Goal: Information Seeking & Learning: Check status

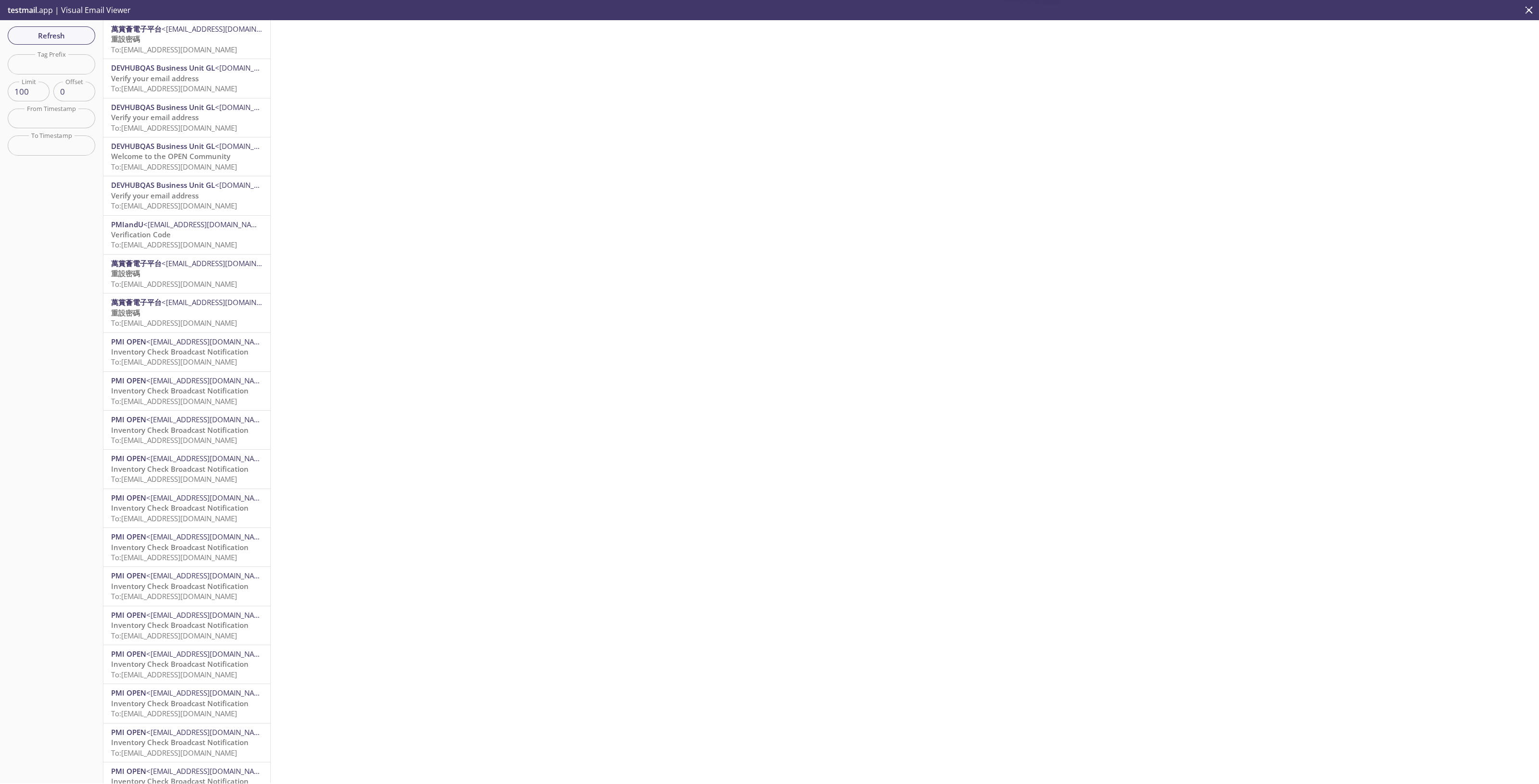
click at [156, 49] on span "To: [EMAIL_ADDRESS][DOMAIN_NAME]" at bounding box center [173, 49] width 126 height 10
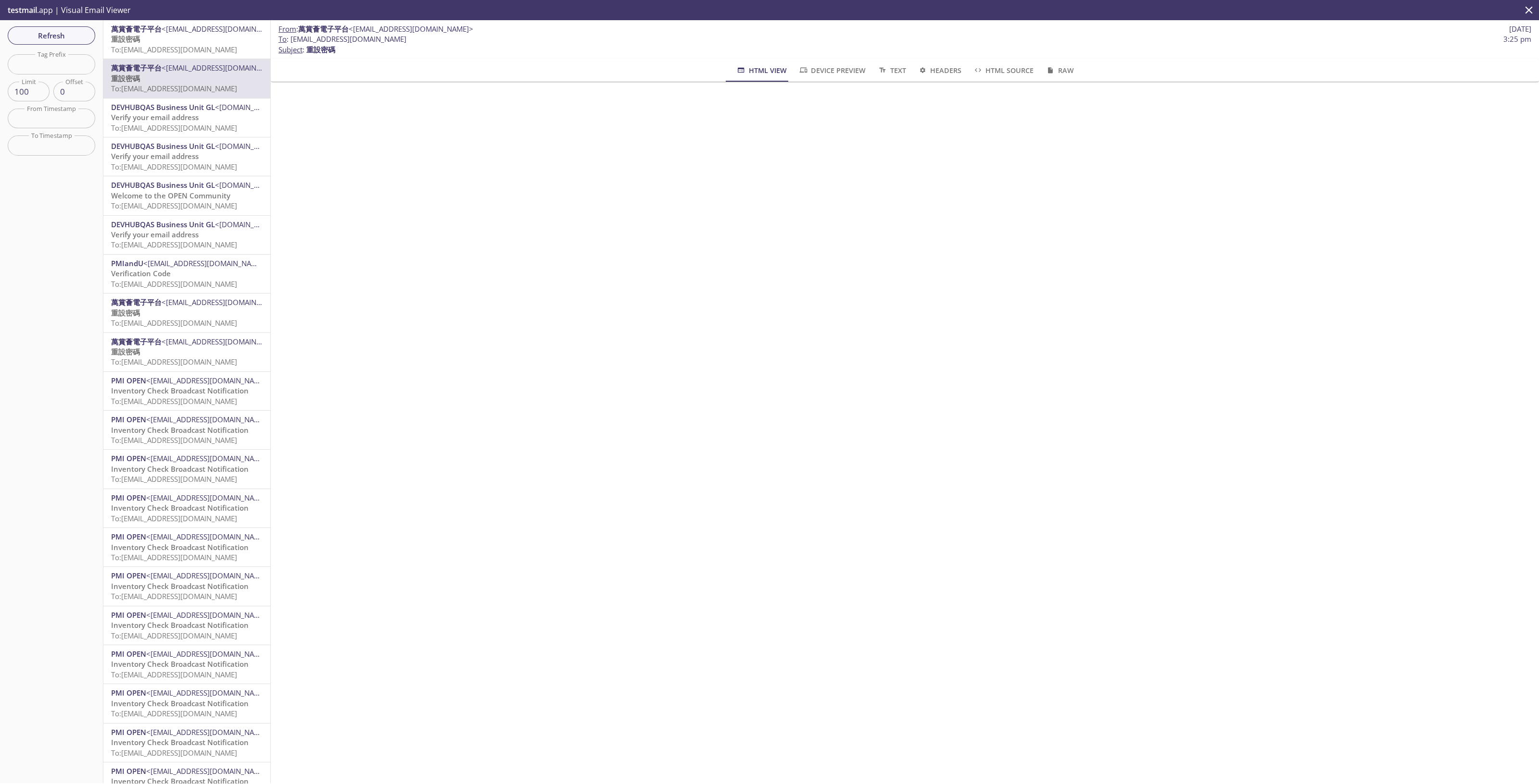
click at [361, 39] on span "To : [EMAIL_ADDRESS][DOMAIN_NAME]" at bounding box center [342, 38] width 128 height 10
click at [434, 38] on span "To : [EMAIL_ADDRESS][DOMAIN_NAME] 3:25 pm" at bounding box center [904, 38] width 1252 height 10
drag, startPoint x: 426, startPoint y: 38, endPoint x: 292, endPoint y: 41, distance: 134.0
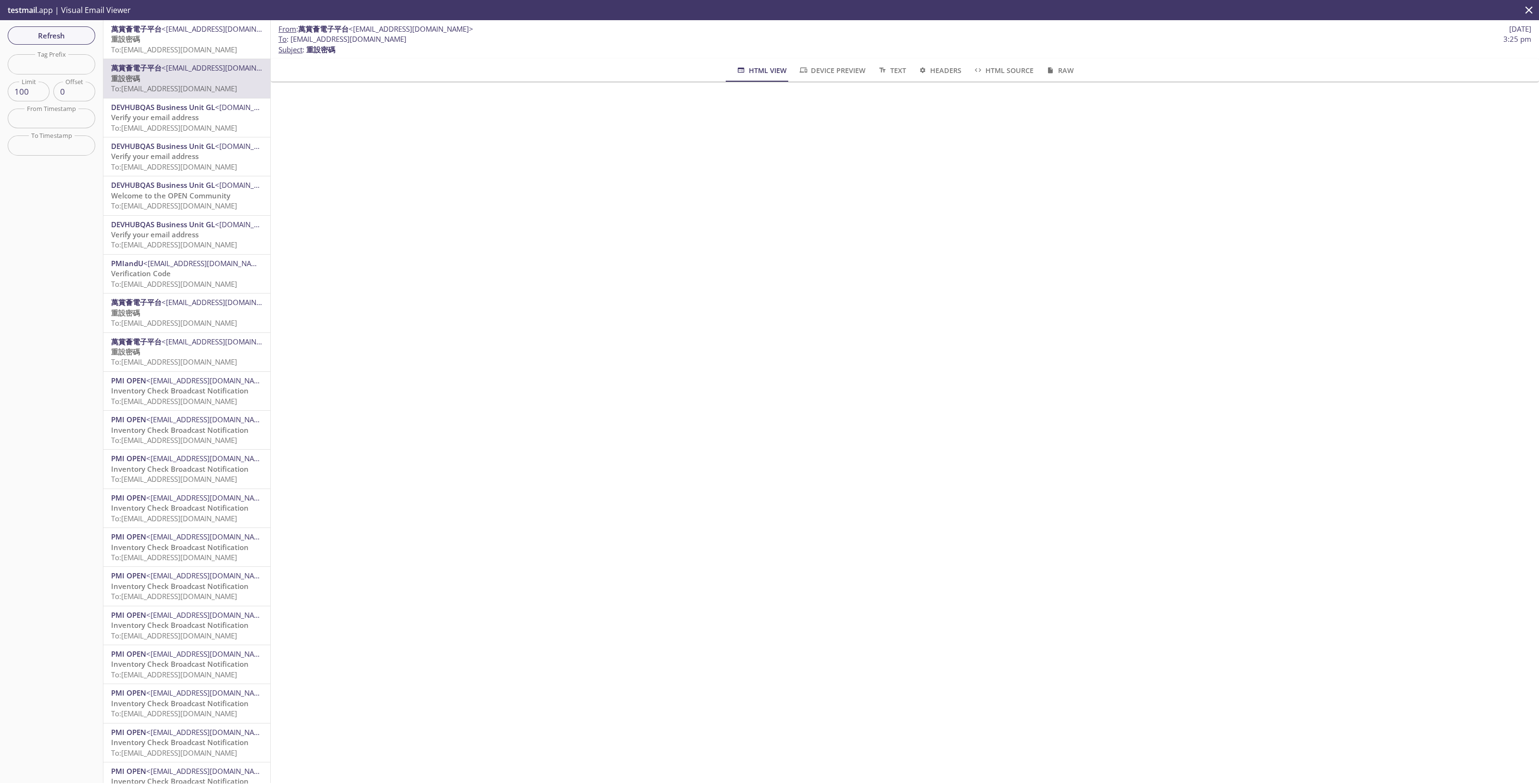
click at [292, 41] on span "To : [EMAIL_ADDRESS][DOMAIN_NAME] 3:25 pm" at bounding box center [904, 38] width 1252 height 10
click at [70, 29] on span "Refresh" at bounding box center [51, 35] width 72 height 13
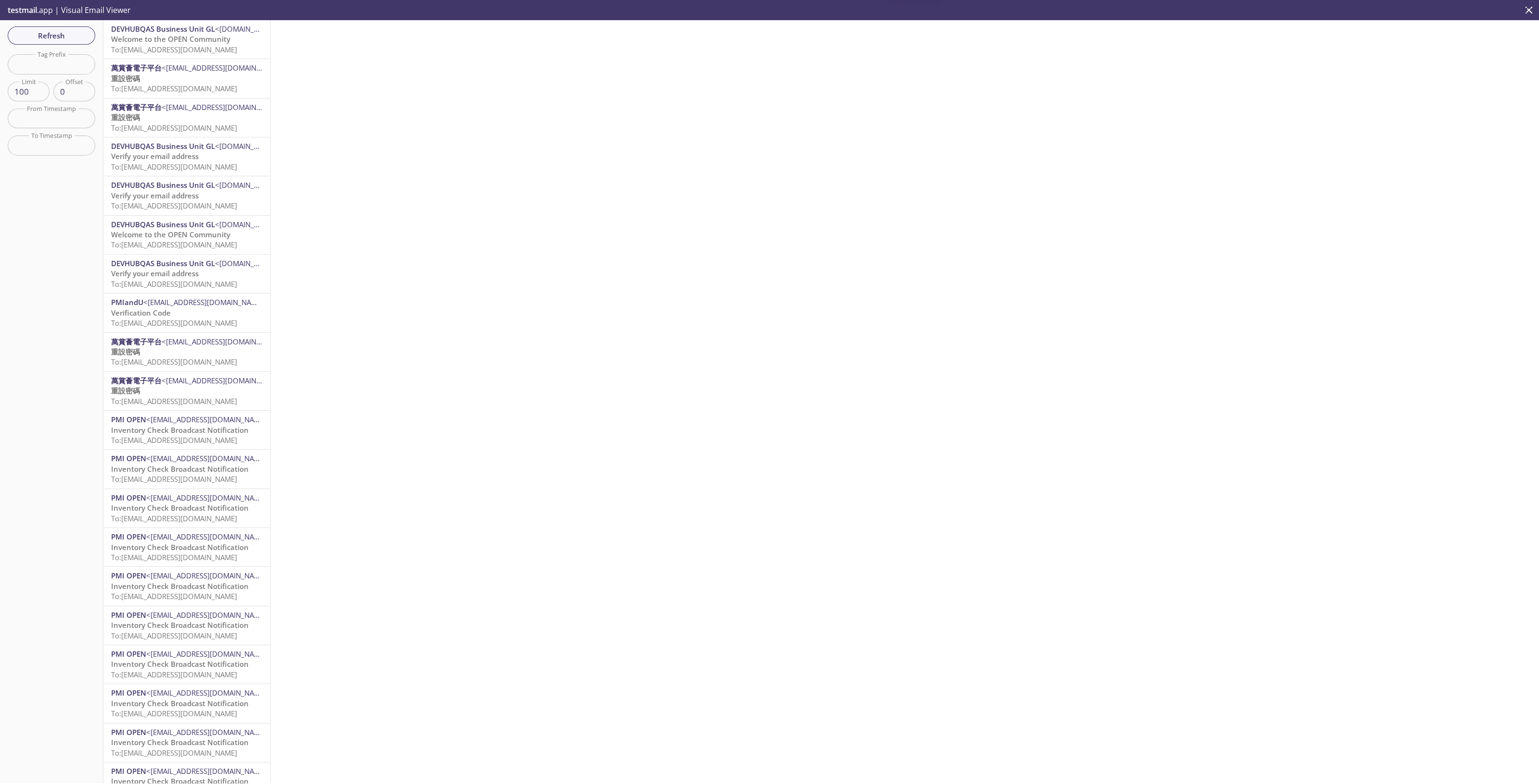
click at [220, 48] on span "To: [EMAIL_ADDRESS][DOMAIN_NAME]" at bounding box center [173, 49] width 126 height 10
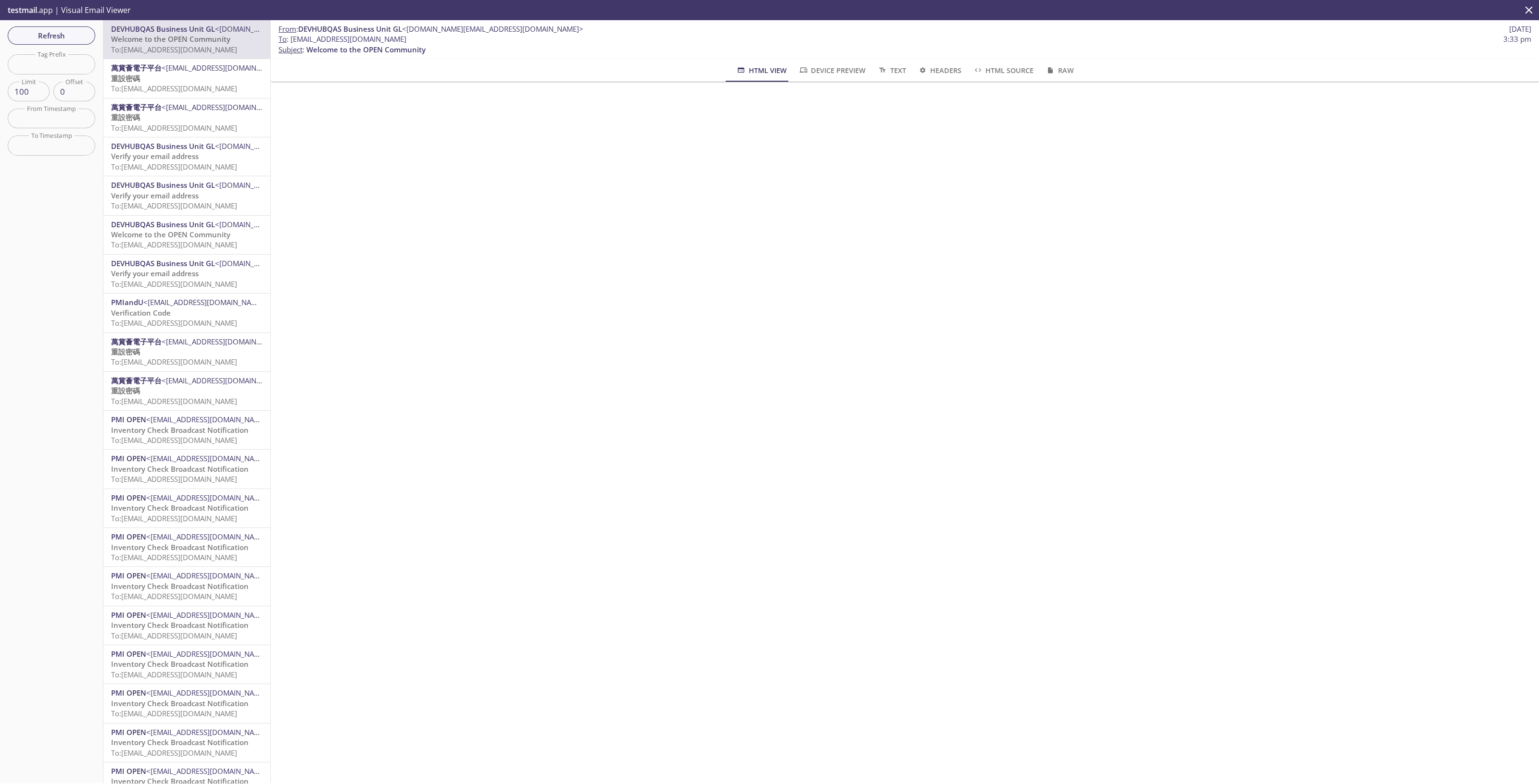
drag, startPoint x: 449, startPoint y: 41, endPoint x: 291, endPoint y: 40, distance: 158.0
click at [291, 40] on span "To : [EMAIL_ADDRESS][DOMAIN_NAME] 3:33 pm" at bounding box center [904, 38] width 1252 height 10
click at [45, 28] on button "Refresh" at bounding box center [51, 35] width 88 height 18
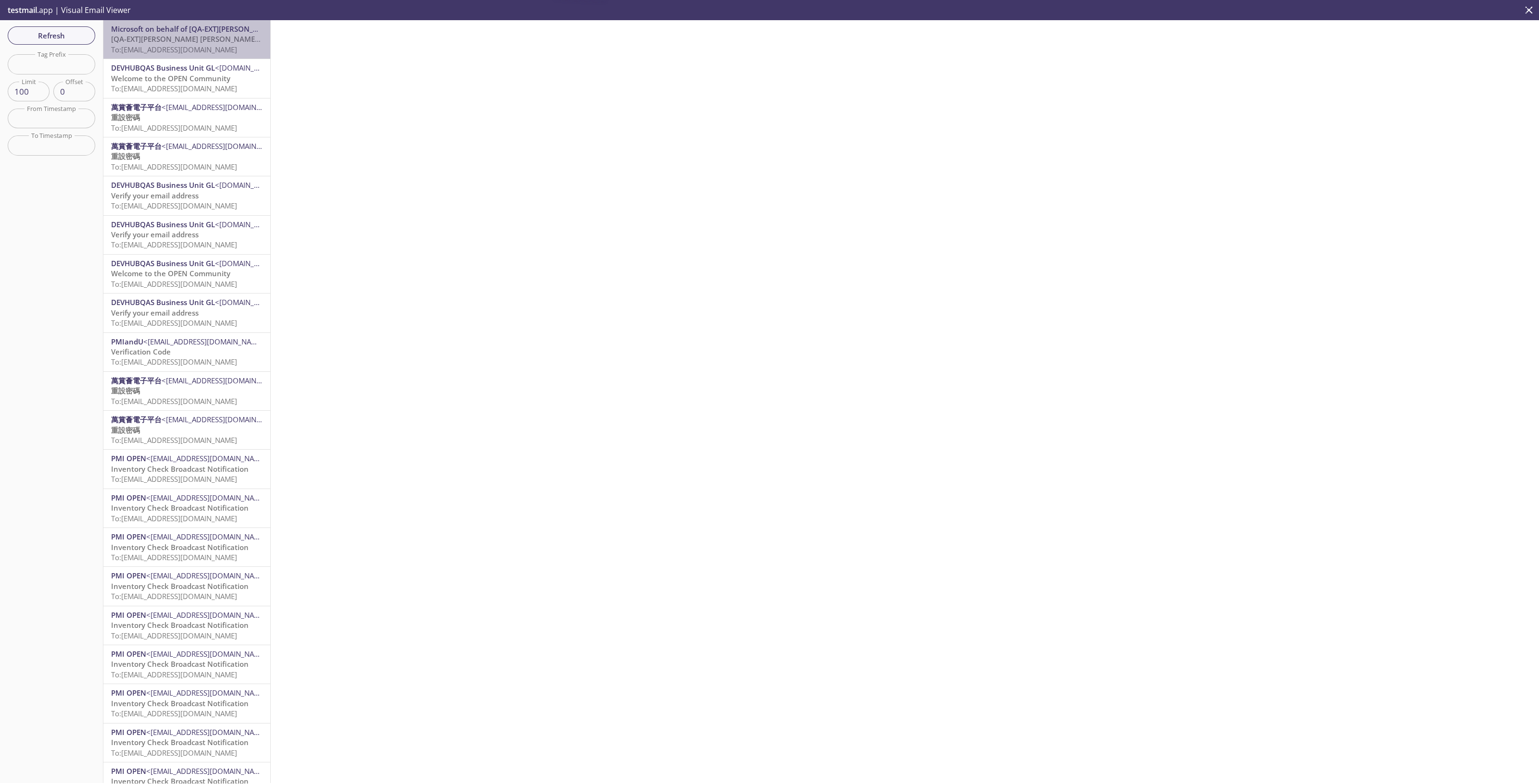
click at [196, 42] on span "[QA-EXT][PERSON_NAME] [PERSON_NAME] International account email verification co…" at bounding box center [263, 38] width 305 height 10
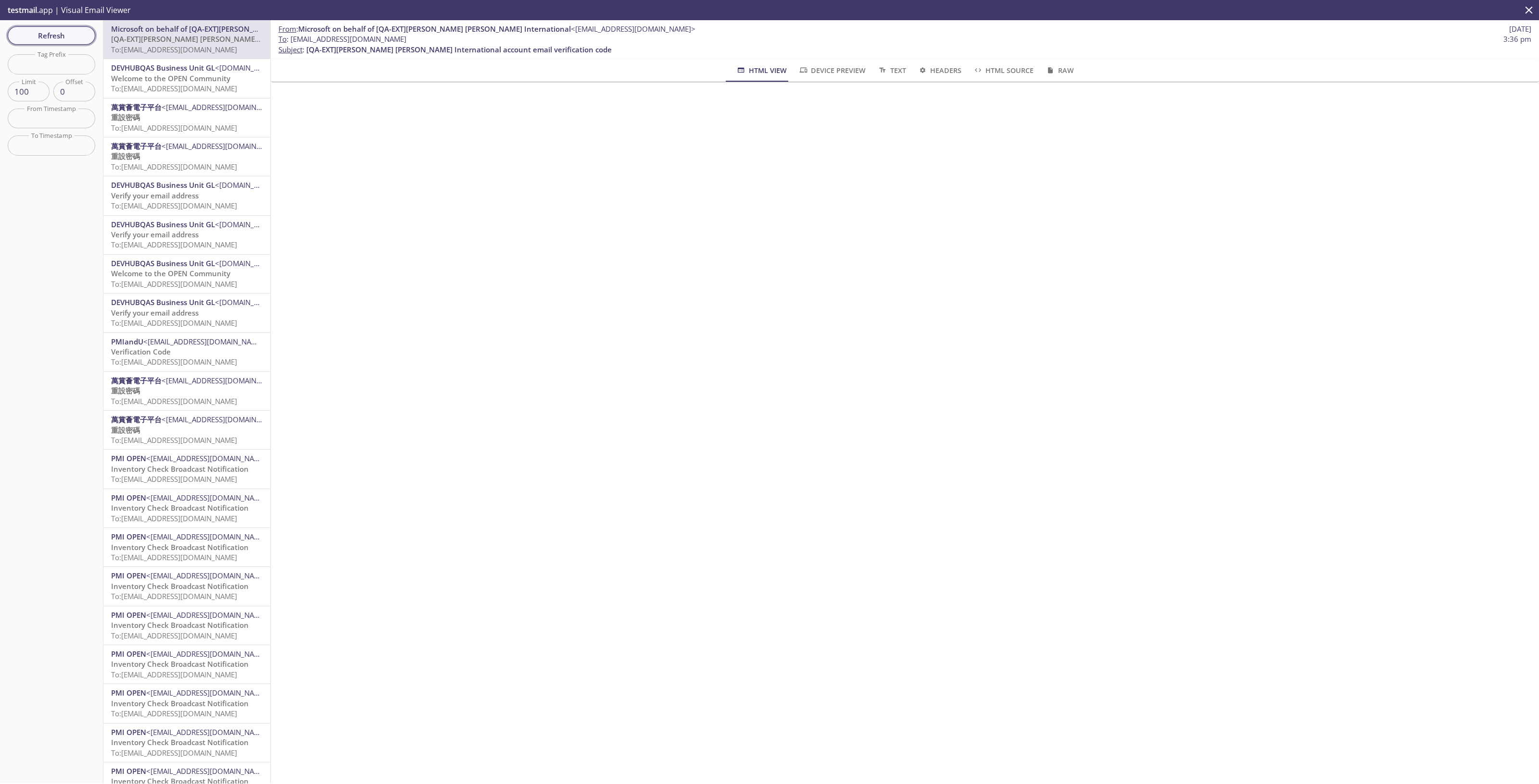
click at [76, 36] on span "Refresh" at bounding box center [51, 35] width 72 height 13
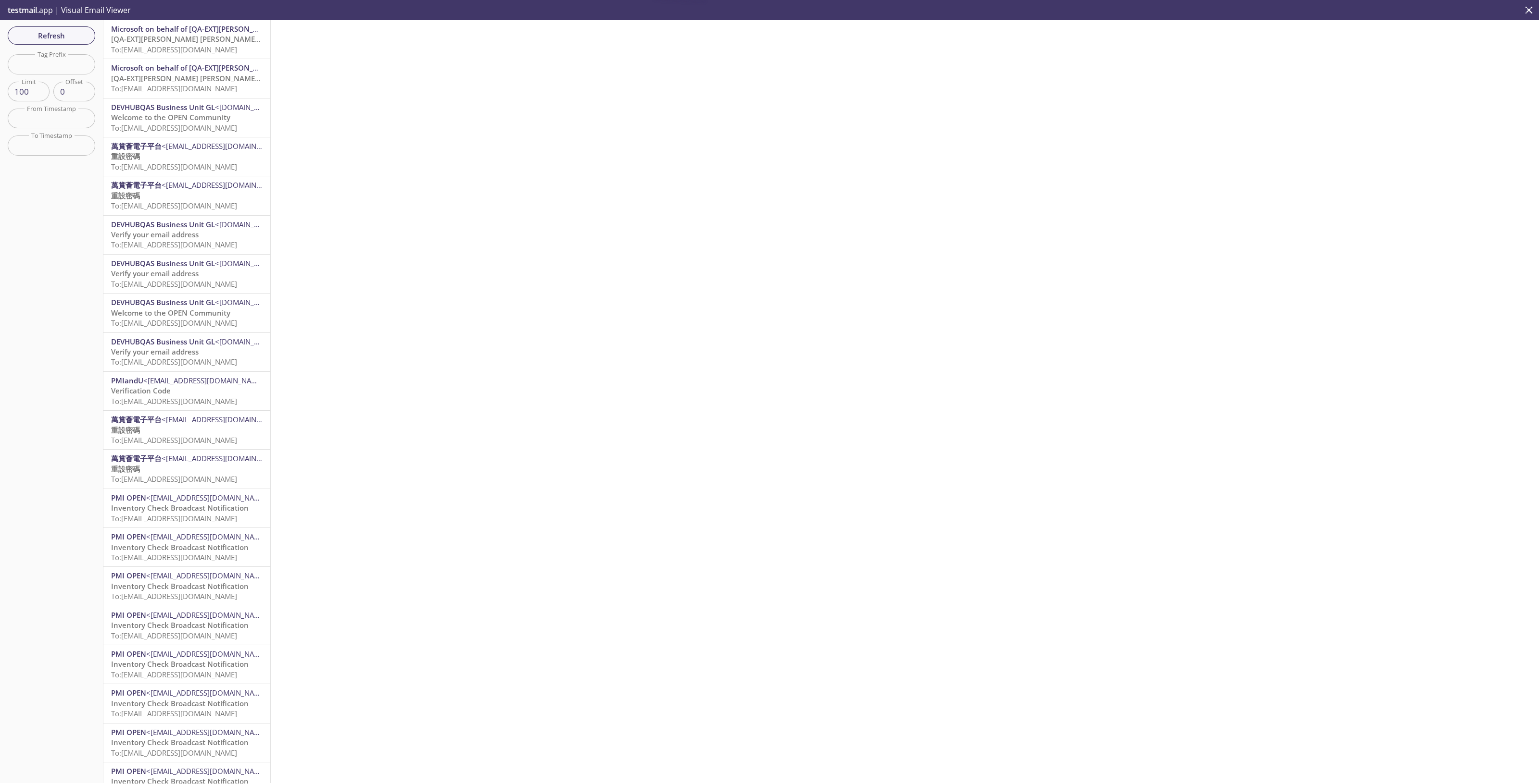
click at [203, 51] on span "To: [EMAIL_ADDRESS][DOMAIN_NAME]" at bounding box center [173, 49] width 126 height 10
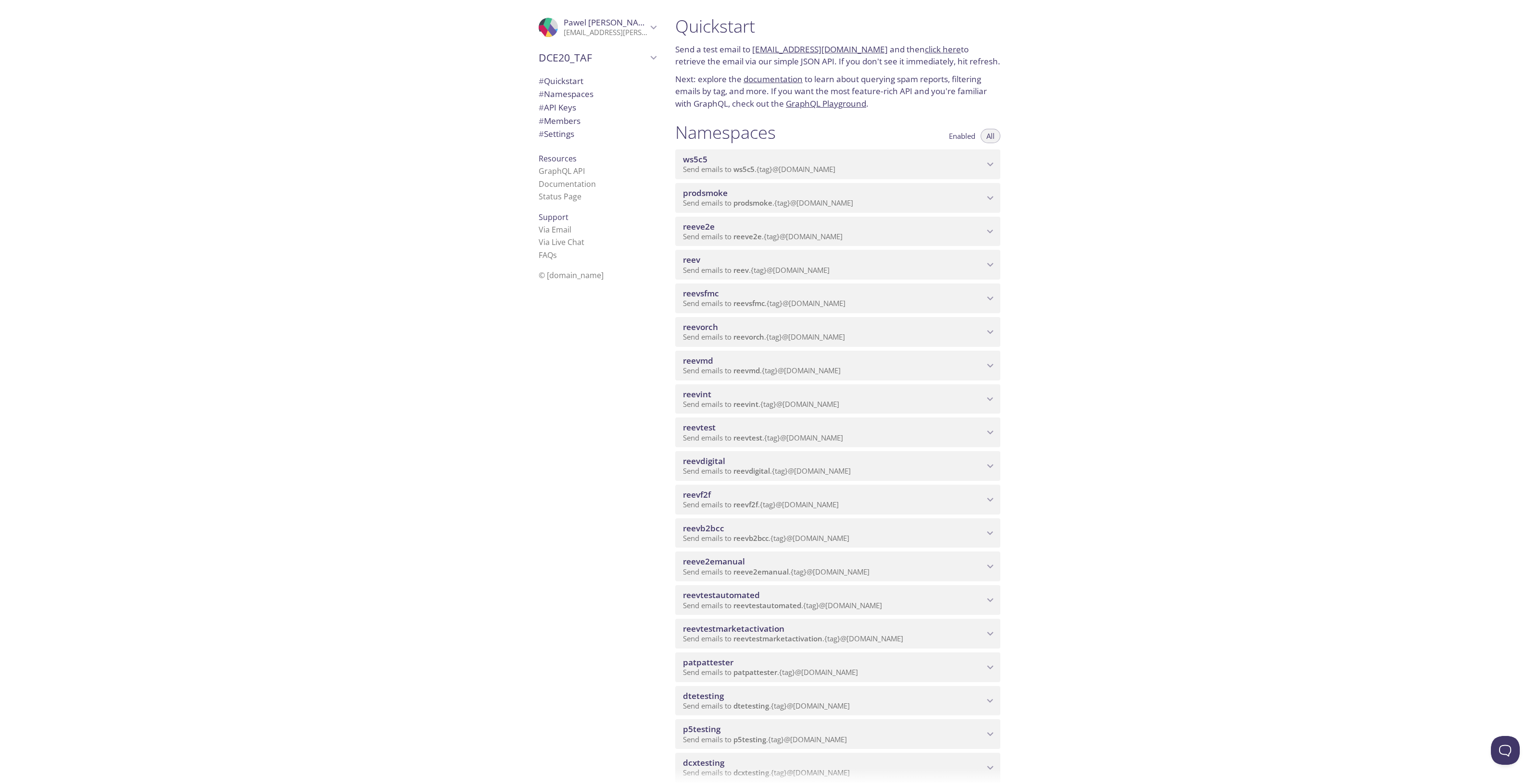
click at [952, 461] on span "reevdigital" at bounding box center [833, 461] width 301 height 11
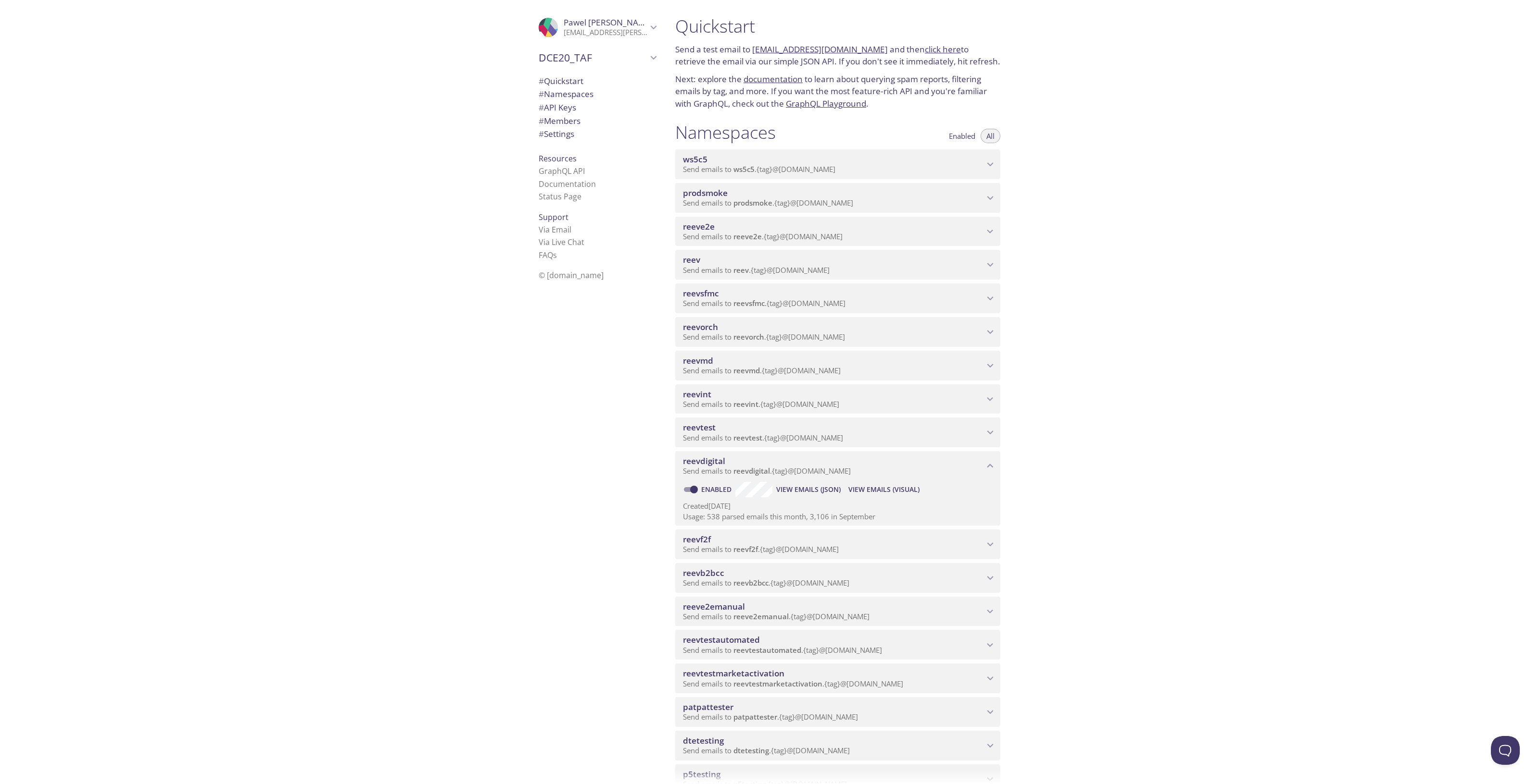
click at [897, 484] on span "View Emails (Visual)" at bounding box center [884, 490] width 71 height 12
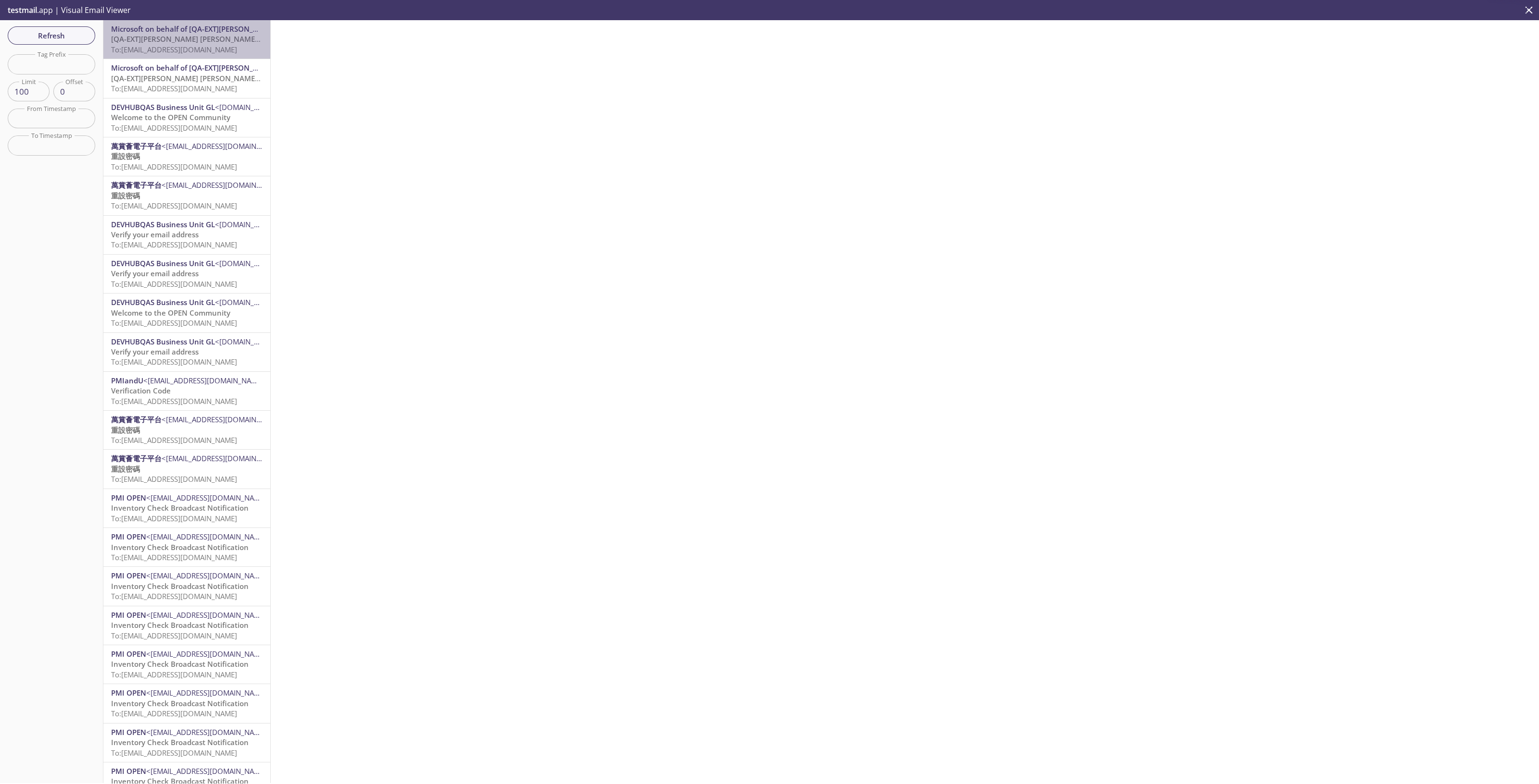
click at [210, 50] on span "To: [EMAIL_ADDRESS][DOMAIN_NAME]" at bounding box center [173, 49] width 126 height 10
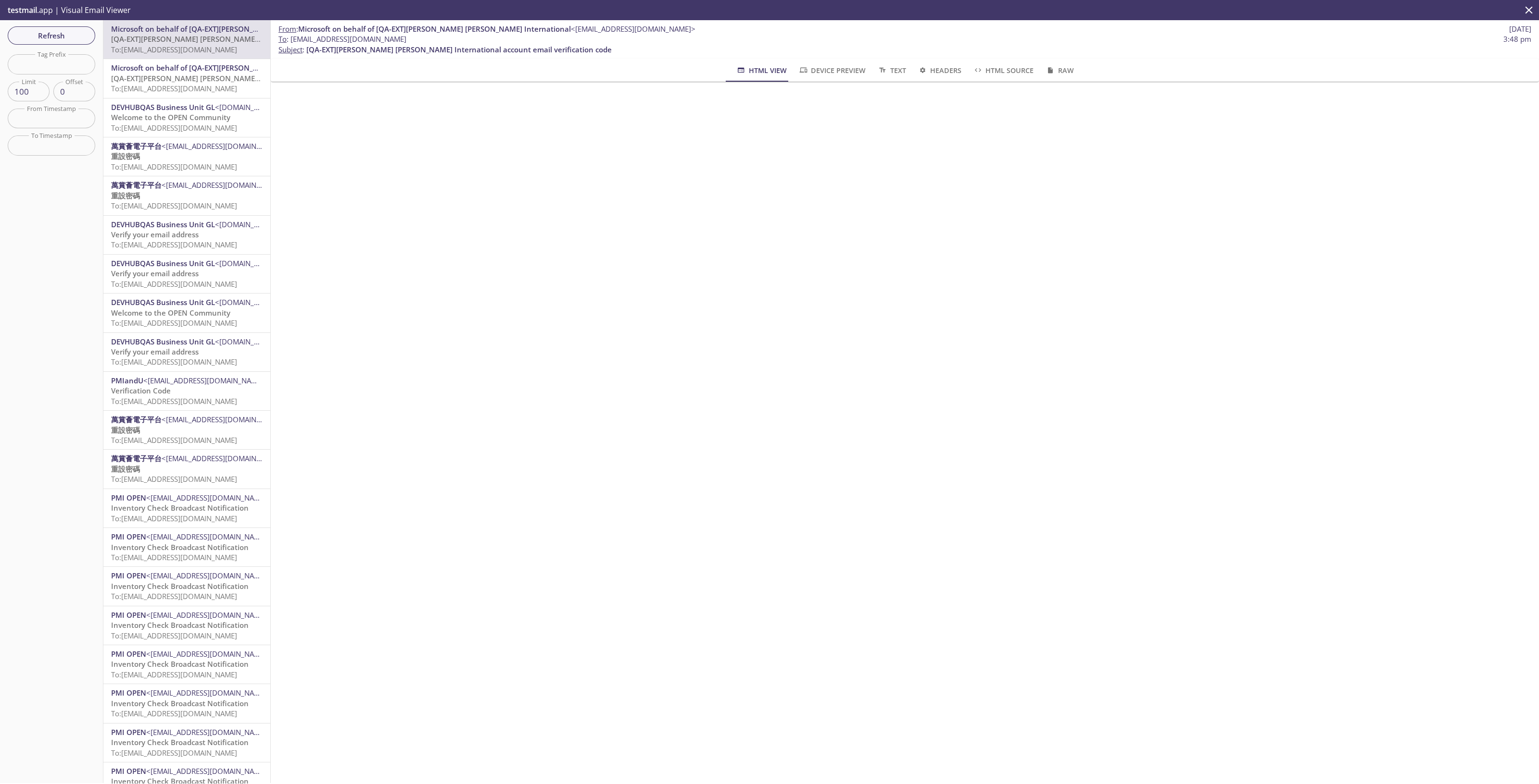
drag, startPoint x: 459, startPoint y: 38, endPoint x: 291, endPoint y: 39, distance: 168.0
click at [291, 39] on span "To : reevdigital.retilerselfreg28@inbox.testmail.app 3:48 pm" at bounding box center [904, 38] width 1252 height 10
copy span "[EMAIL_ADDRESS][DOMAIN_NAME]"
click at [74, 27] on button "Refresh" at bounding box center [51, 35] width 88 height 18
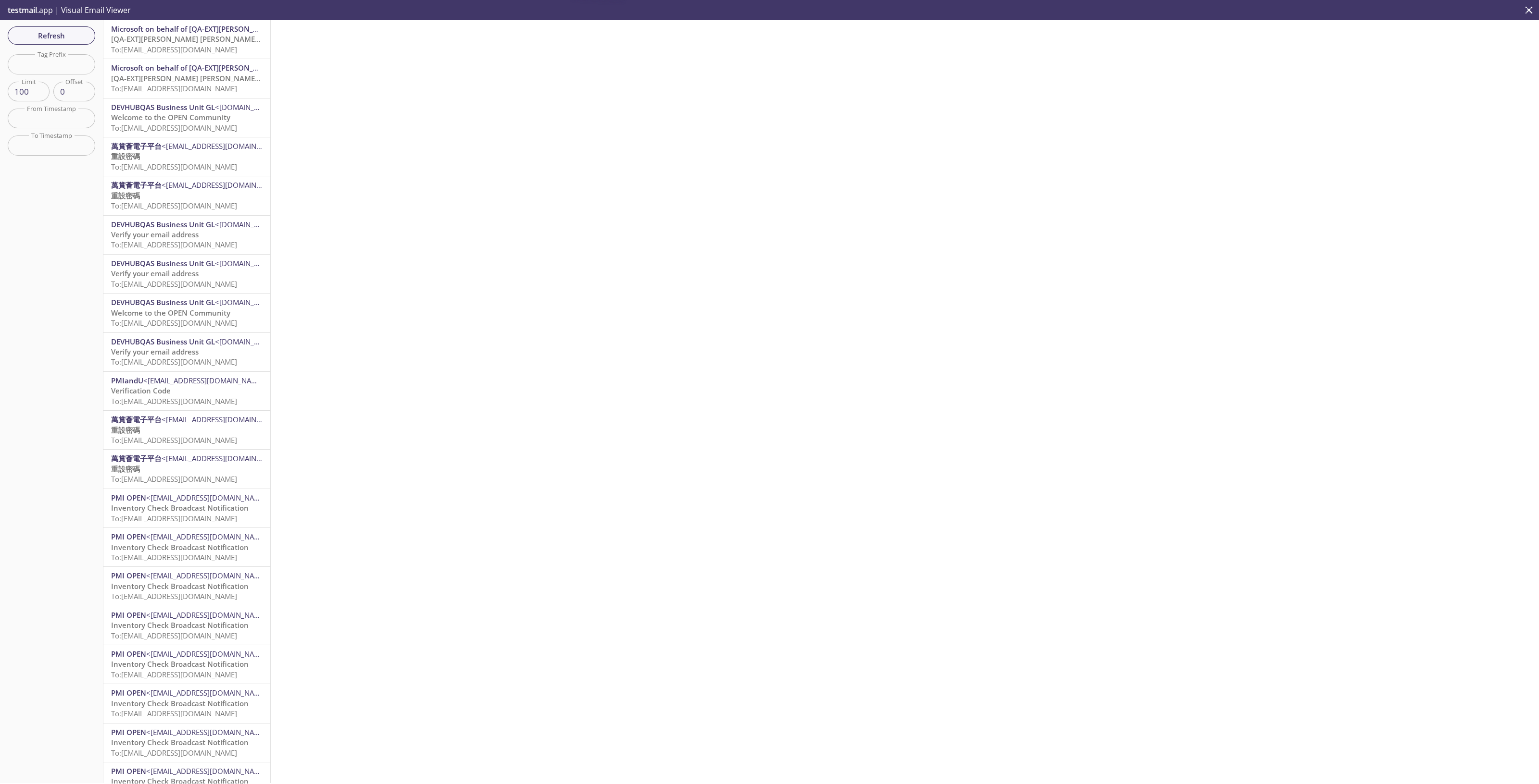
click at [206, 47] on span "To: [EMAIL_ADDRESS][DOMAIN_NAME]" at bounding box center [173, 49] width 126 height 10
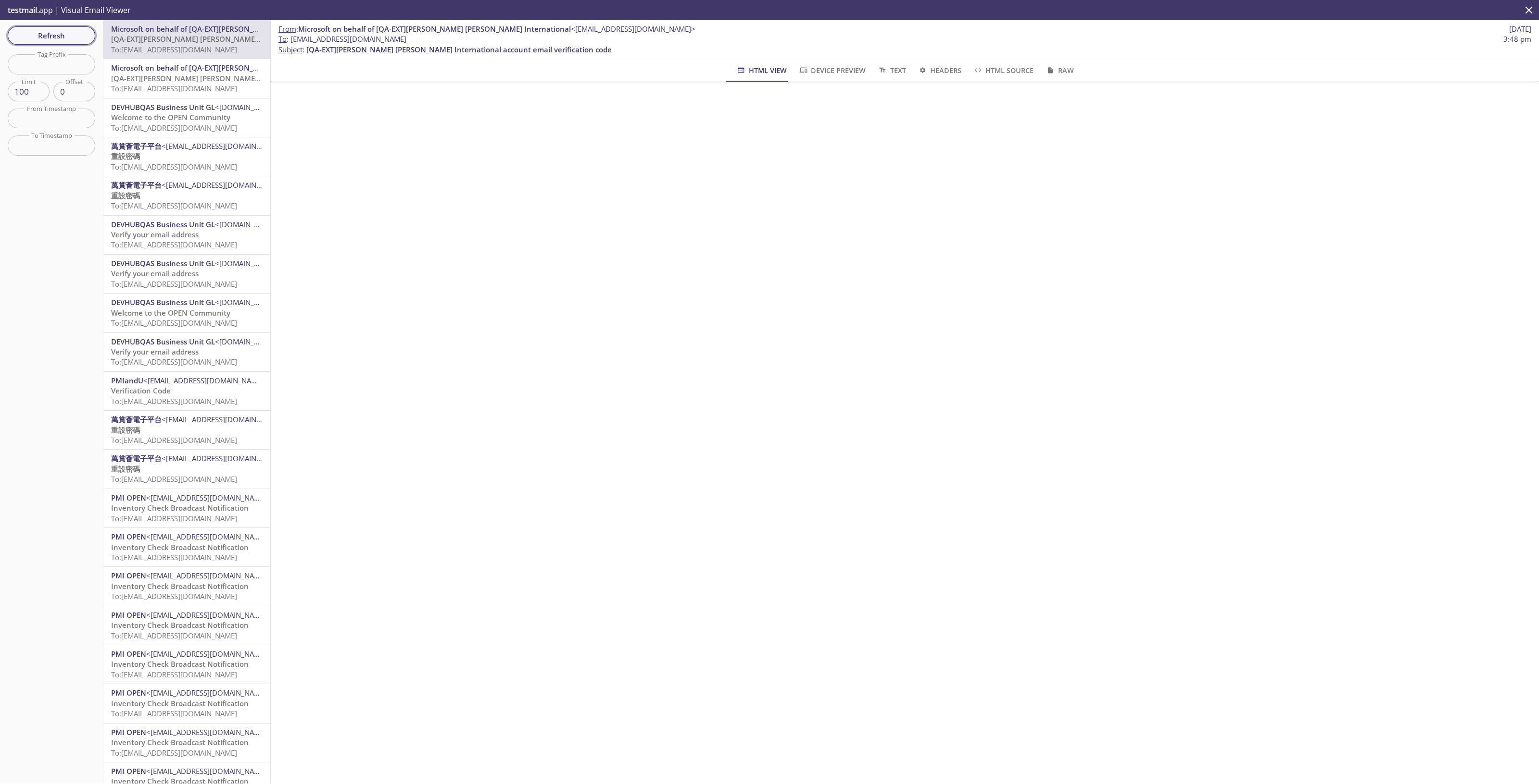
click at [72, 29] on span "Refresh" at bounding box center [51, 35] width 72 height 13
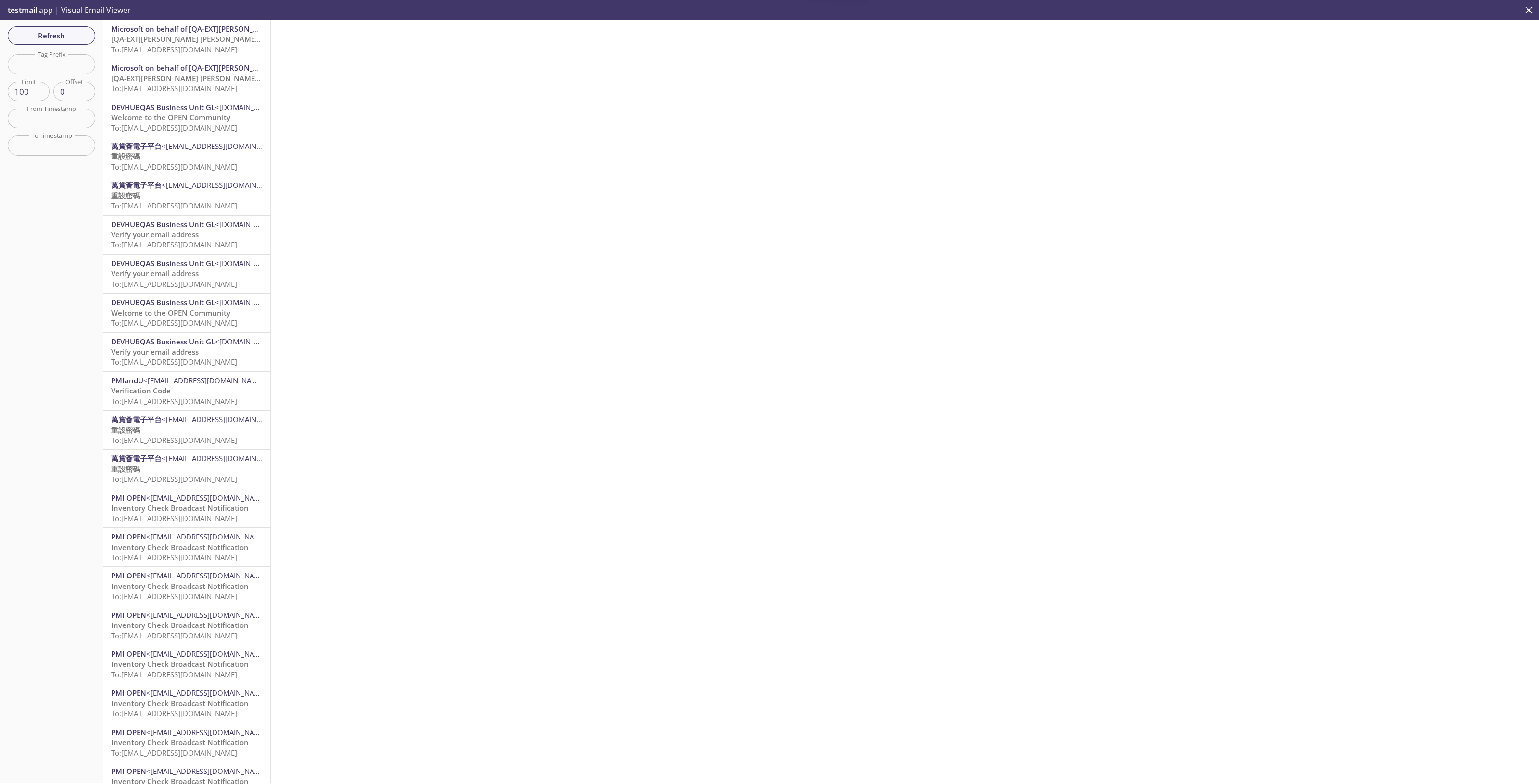
click at [200, 49] on span "To: [EMAIL_ADDRESS][DOMAIN_NAME]" at bounding box center [173, 49] width 126 height 10
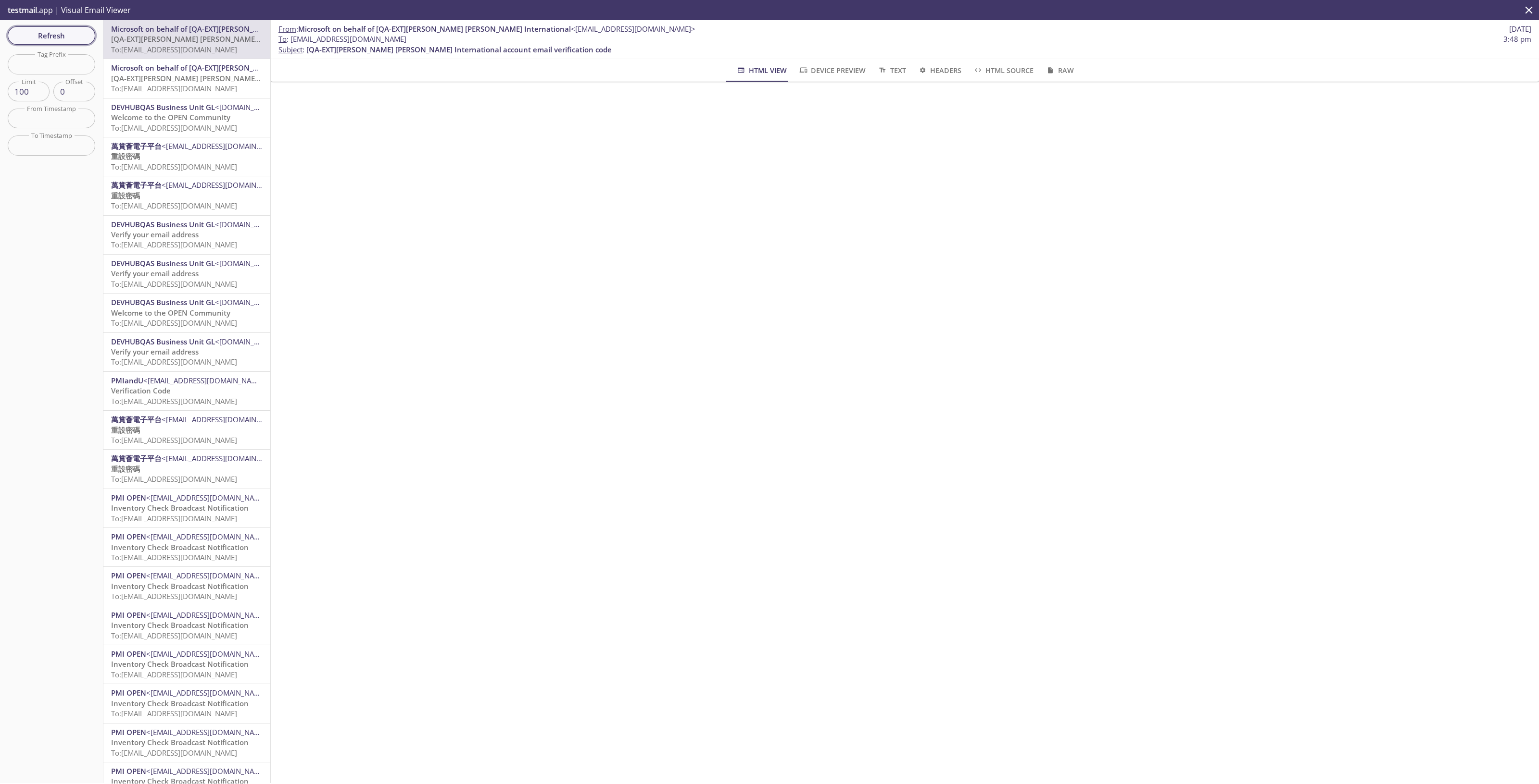
click at [84, 35] on span "Refresh" at bounding box center [51, 35] width 72 height 13
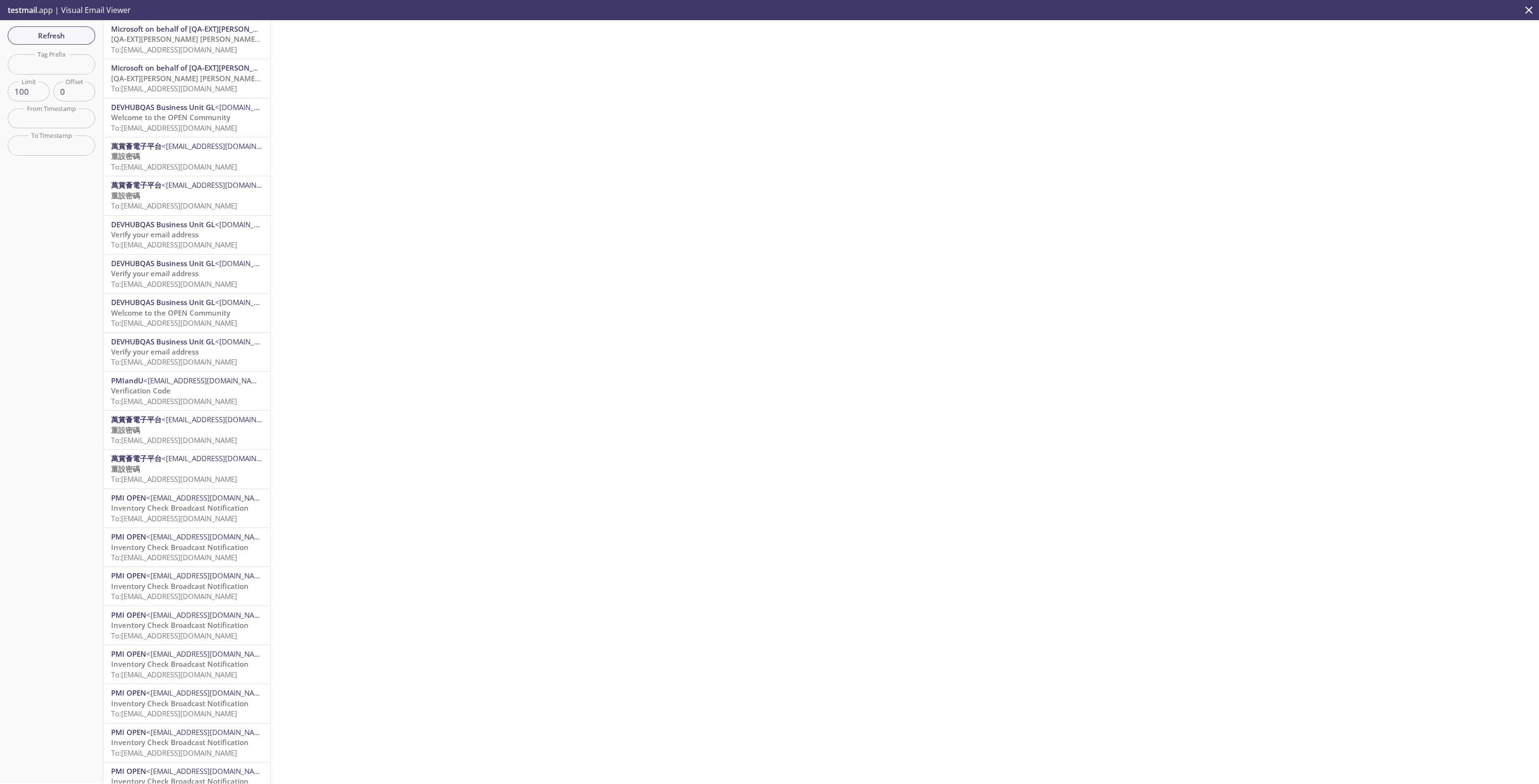
click at [167, 46] on span "To: [EMAIL_ADDRESS][DOMAIN_NAME]" at bounding box center [173, 49] width 126 height 10
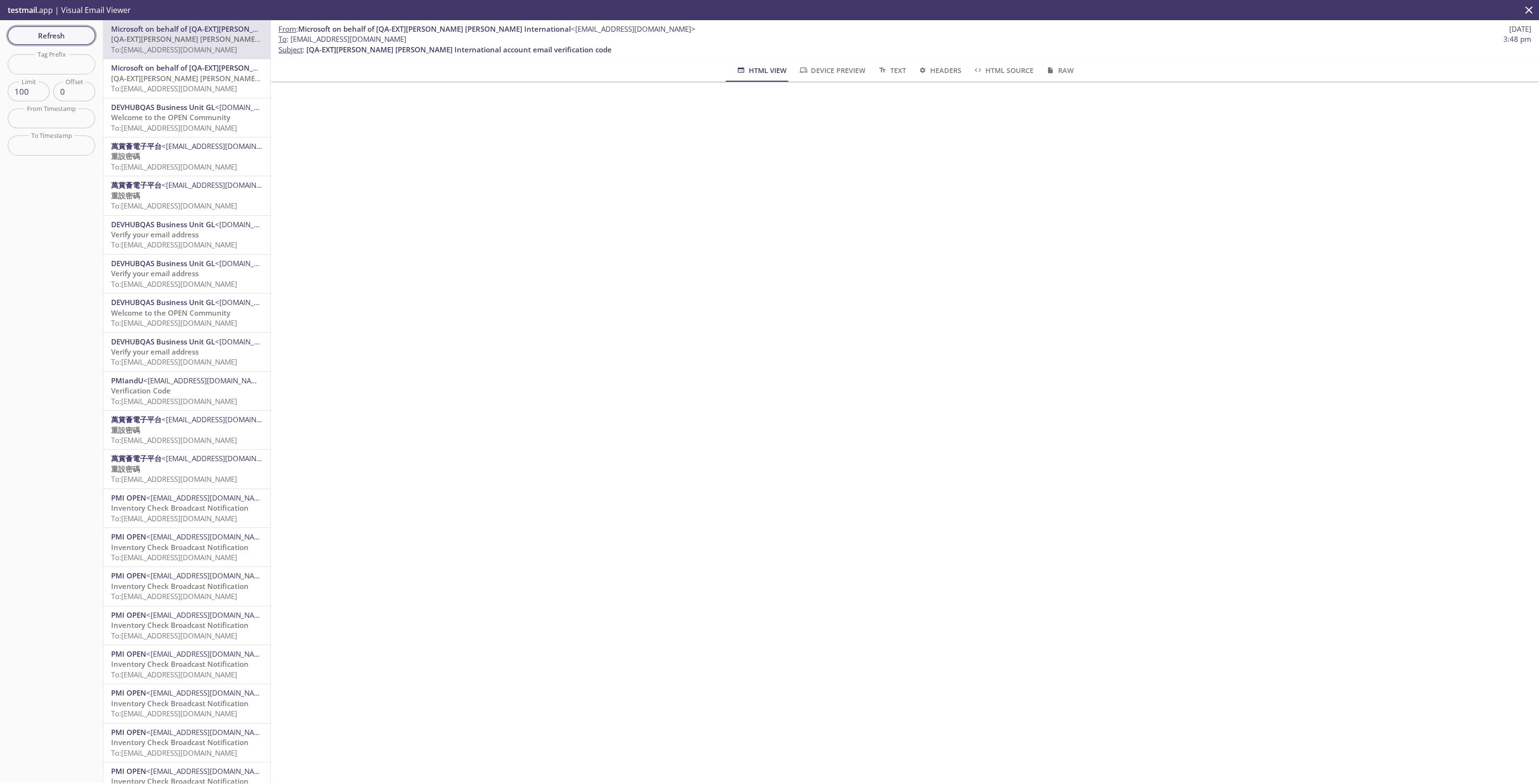
click at [68, 31] on span "Refresh" at bounding box center [51, 35] width 72 height 13
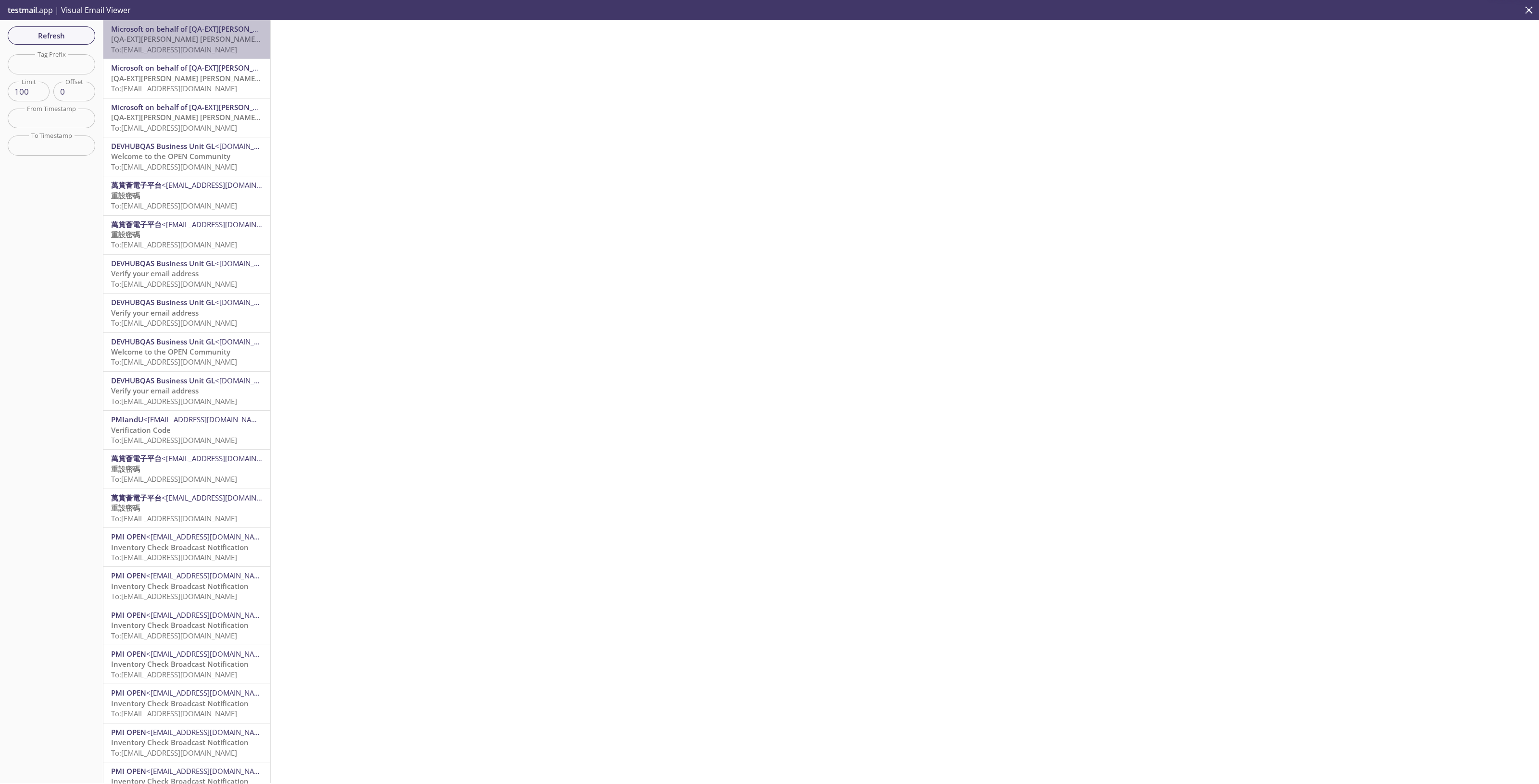
click at [204, 48] on span "To: [EMAIL_ADDRESS][DOMAIN_NAME]" at bounding box center [173, 49] width 126 height 10
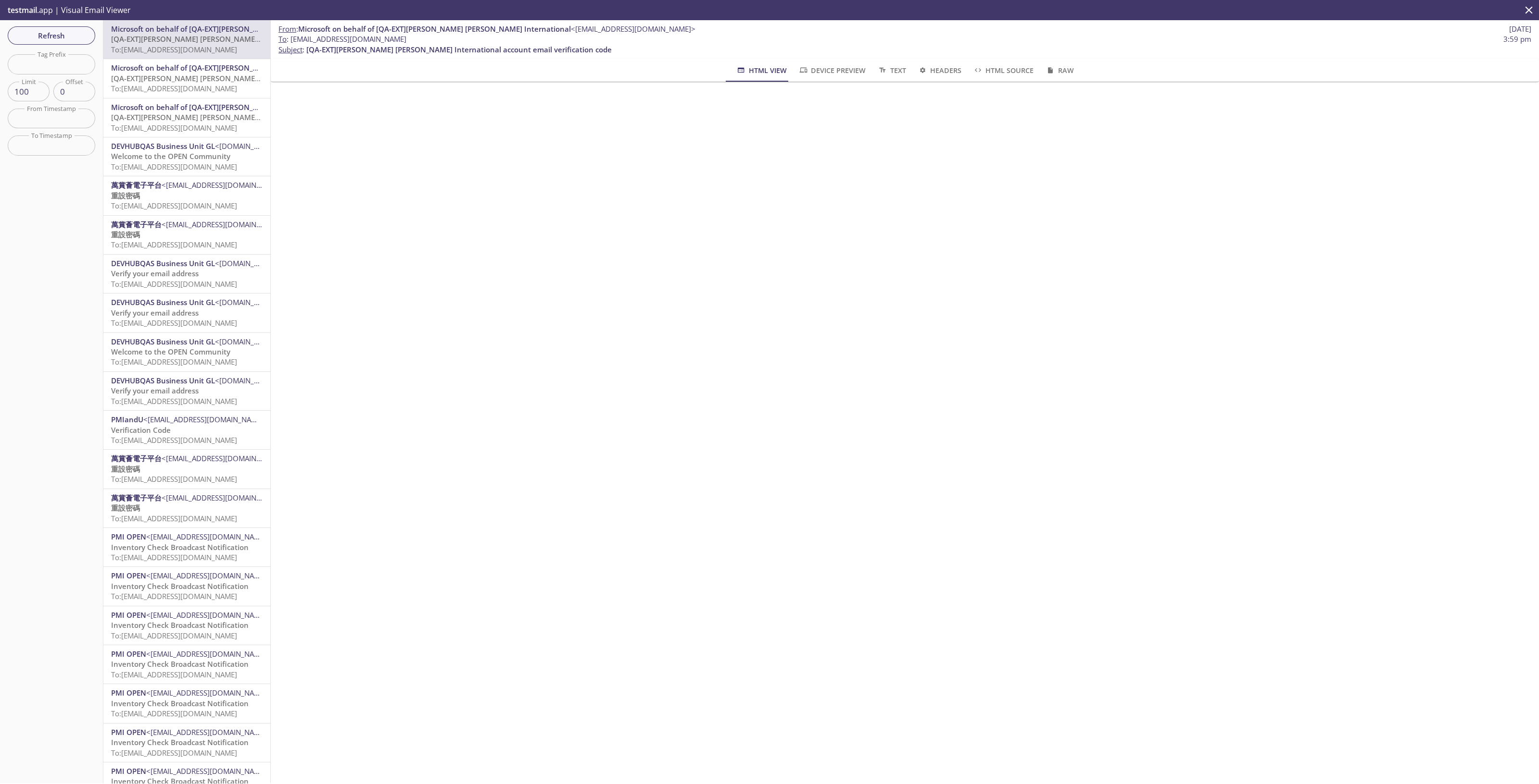
drag, startPoint x: 467, startPoint y: 38, endPoint x: 291, endPoint y: 38, distance: 176.0
click at [291, 38] on span "To : reevdigital.retilerselfreg28@inbox.testmail.app 3:59 pm" at bounding box center [904, 38] width 1252 height 10
copy span "[EMAIL_ADDRESS][DOMAIN_NAME]"
